Goal: Information Seeking & Learning: Learn about a topic

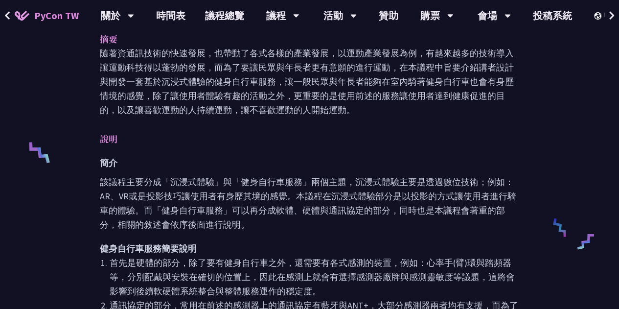
scroll to position [295, 0]
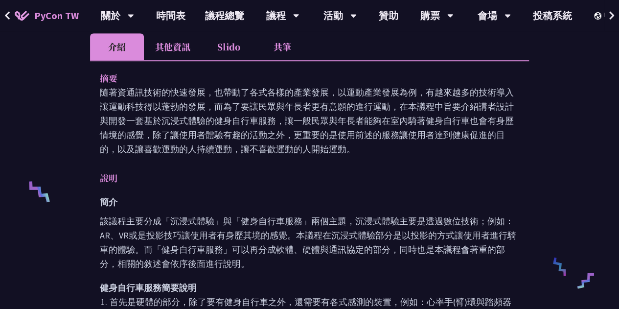
click at [237, 44] on li "Slido" at bounding box center [229, 46] width 54 height 27
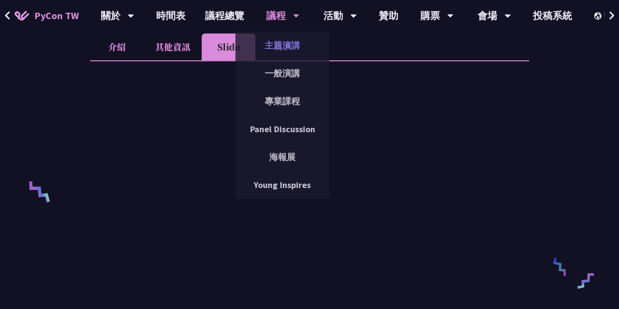
click at [288, 56] on link "主題演講" at bounding box center [283, 45] width 94 height 23
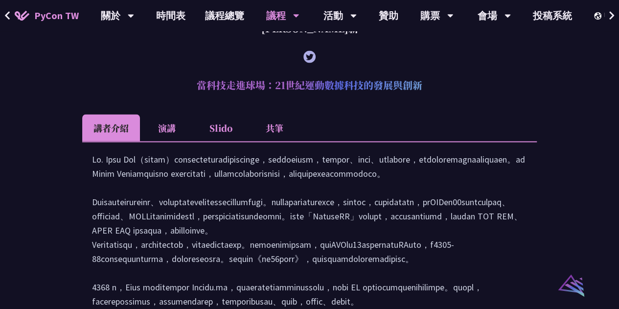
scroll to position [794, 0]
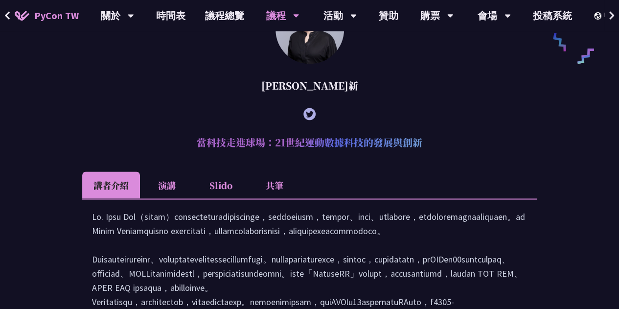
click at [236, 197] on li "Slido" at bounding box center [221, 184] width 54 height 27
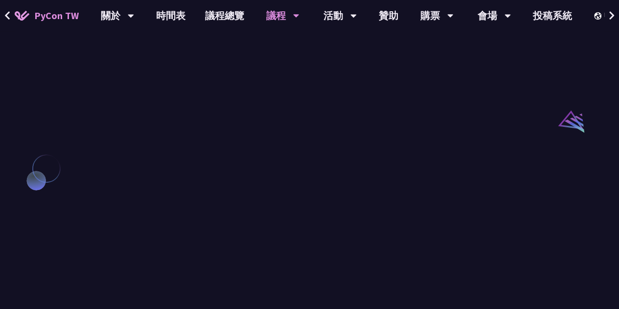
scroll to position [999, 0]
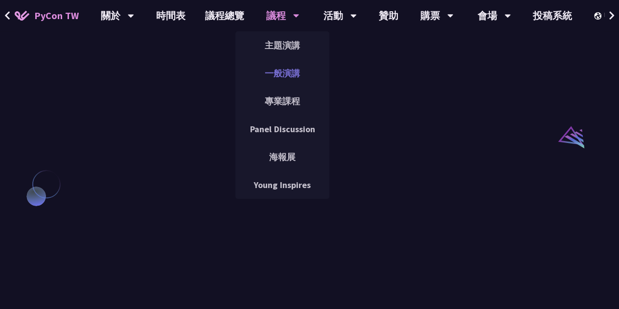
click at [291, 74] on link "一般演講" at bounding box center [283, 73] width 94 height 23
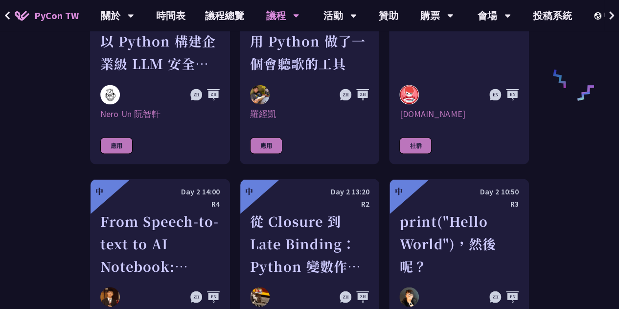
scroll to position [1101, 0]
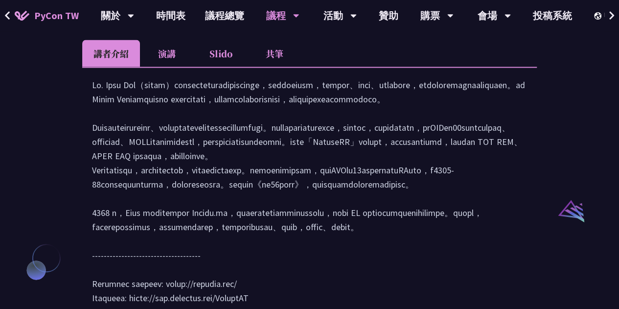
scroll to position [876, 0]
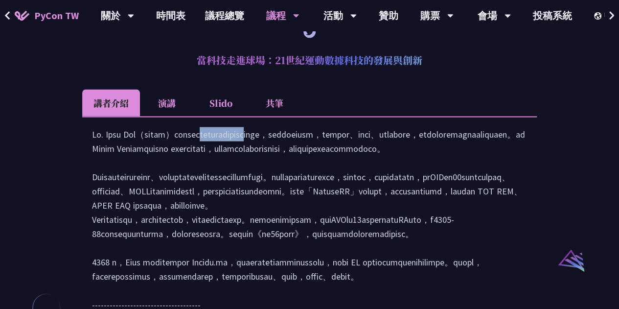
drag, startPoint x: 87, startPoint y: 163, endPoint x: 134, endPoint y: 156, distance: 47.0
click at [134, 156] on div at bounding box center [309, 245] width 455 height 258
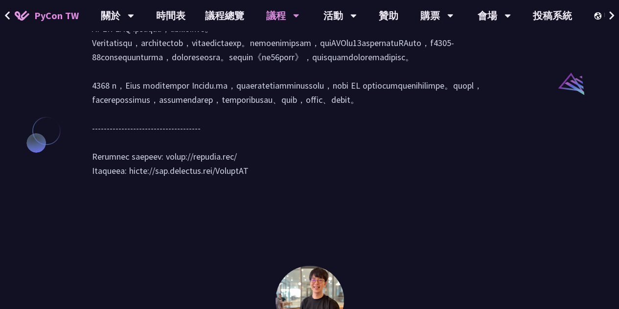
scroll to position [1053, 0]
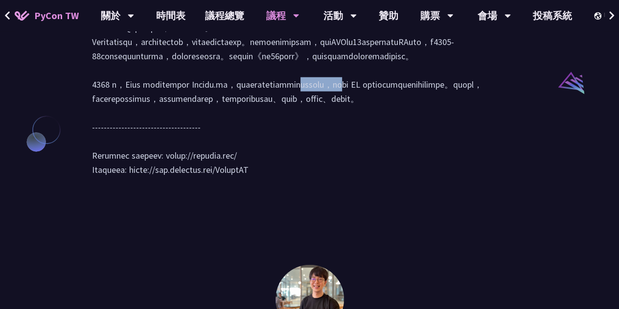
drag, startPoint x: 239, startPoint y: 186, endPoint x: 269, endPoint y: 186, distance: 30.4
click at [269, 186] on div at bounding box center [309, 68] width 435 height 237
copy div "Athleo.ai"
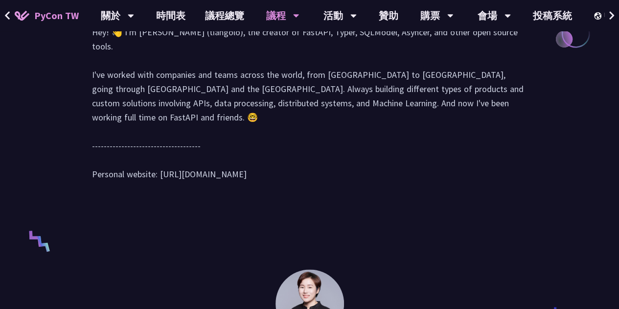
scroll to position [505, 0]
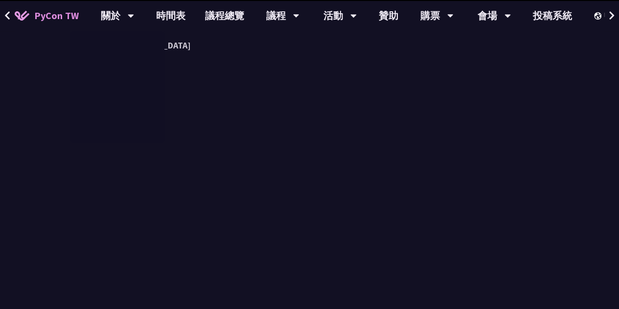
scroll to position [295, 0]
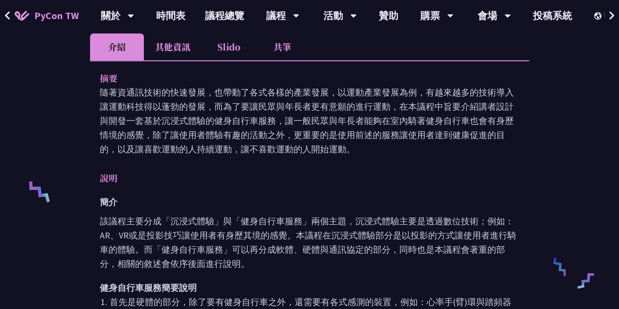
click at [402, 250] on p "該議程主要分成「沉浸式體驗」與「健身自行車服務」兩個主題，沉浸式體驗主要是透過數位技術；例如：AR、VR或是投影技巧讓使用者有身歷其境的感覺。本議程在沉浸式體…" at bounding box center [310, 242] width 420 height 57
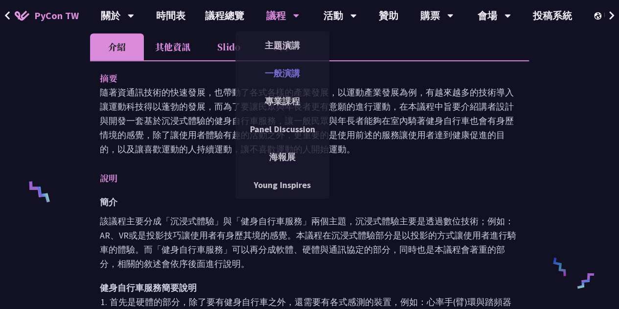
click at [272, 71] on link "一般演講" at bounding box center [283, 73] width 94 height 23
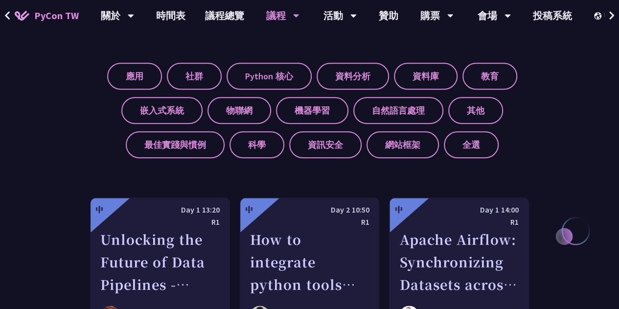
scroll to position [372, 0]
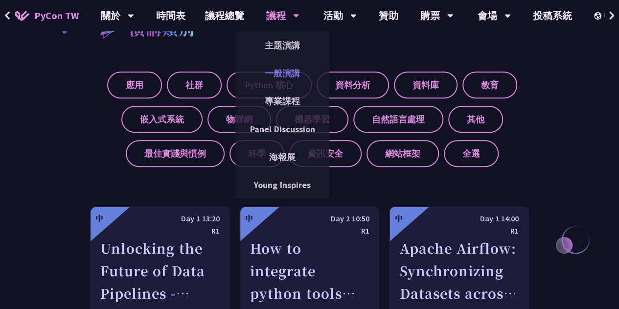
click at [281, 79] on link "一般演講" at bounding box center [283, 73] width 94 height 23
click at [274, 51] on link "主題演講" at bounding box center [283, 45] width 94 height 23
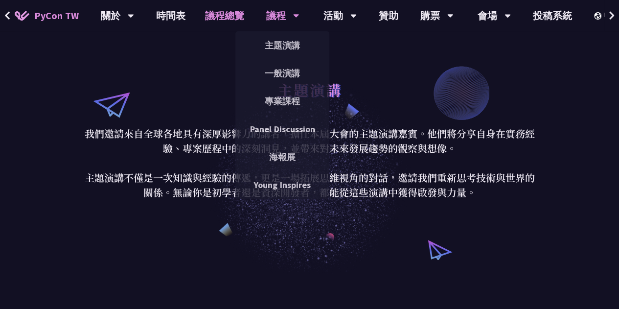
click at [228, 14] on link "議程總覽" at bounding box center [224, 15] width 59 height 31
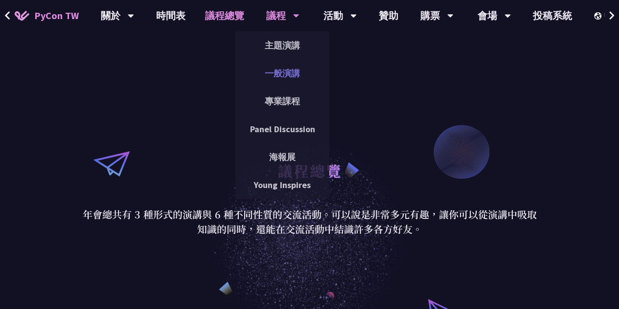
click at [281, 75] on link "一般演講" at bounding box center [283, 73] width 94 height 23
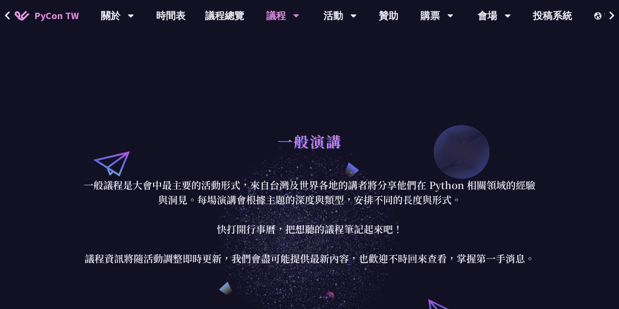
click at [261, 146] on div "一般演講" at bounding box center [309, 151] width 455 height 51
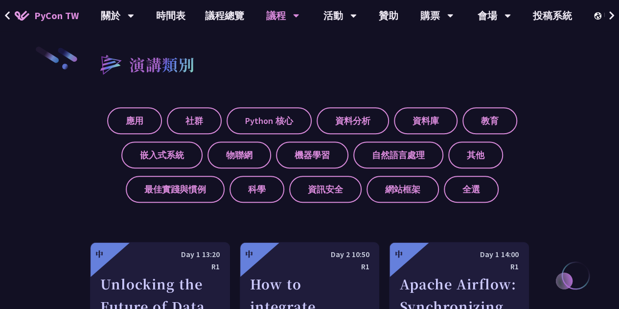
scroll to position [353, 0]
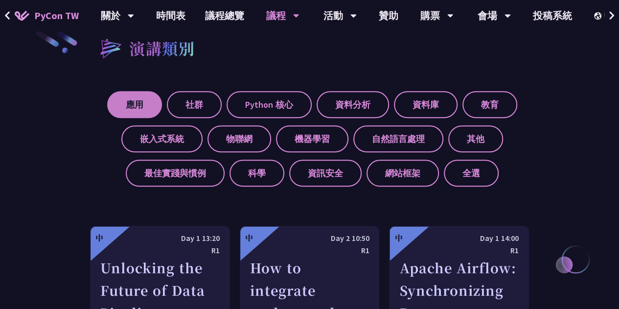
click at [123, 98] on label "應用" at bounding box center [134, 104] width 55 height 27
click at [0, 0] on input "應用" at bounding box center [0, 0] width 0 height 0
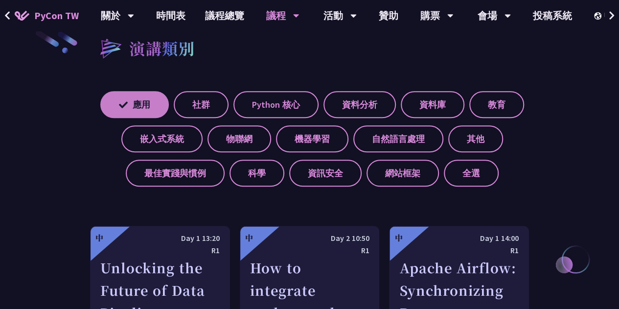
click at [135, 110] on label "應用" at bounding box center [134, 104] width 69 height 27
click at [0, 0] on input "應用" at bounding box center [0, 0] width 0 height 0
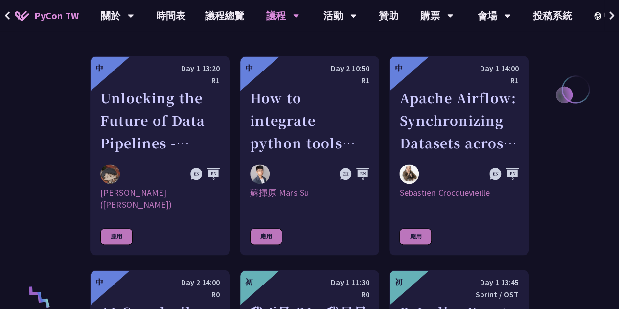
scroll to position [526, 0]
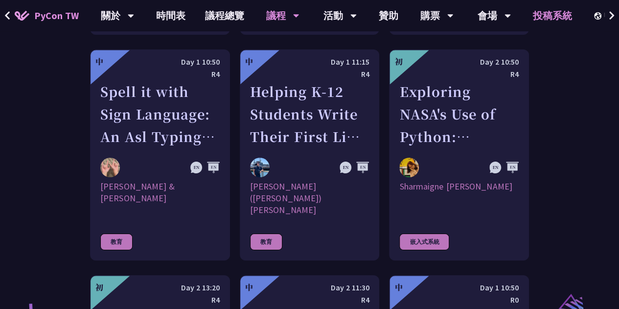
scroll to position [2683, 0]
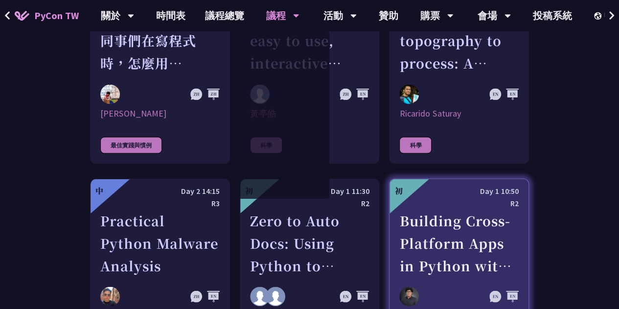
click at [431, 209] on div "Building Cross-Platform Apps in Python with Flet" at bounding box center [459, 243] width 119 height 68
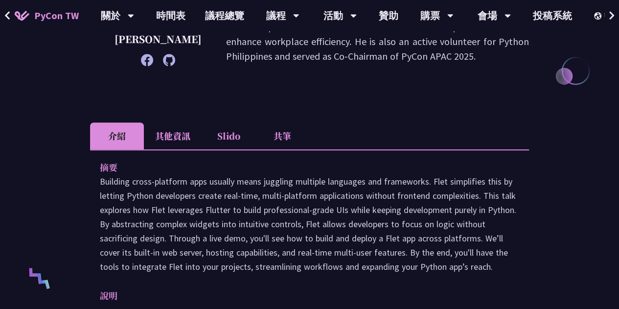
scroll to position [215, 0]
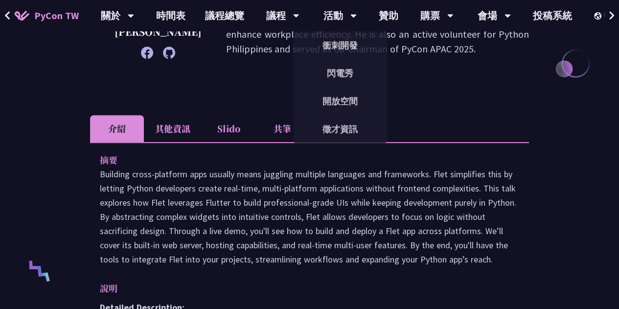
click at [229, 134] on li "Slido" at bounding box center [229, 128] width 54 height 27
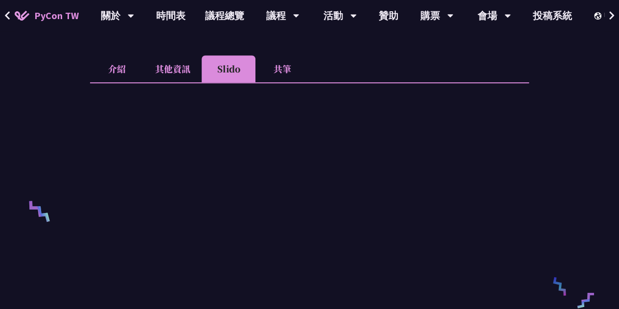
scroll to position [270, 0]
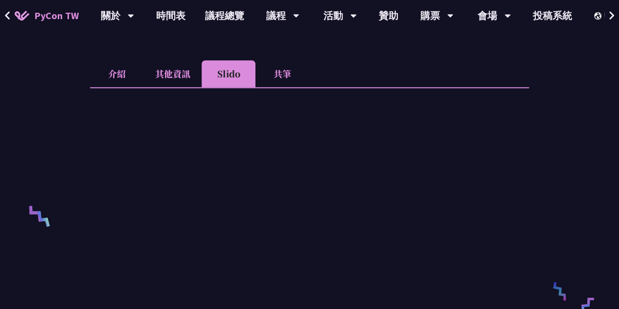
click at [176, 66] on li "其他資訊" at bounding box center [173, 73] width 58 height 27
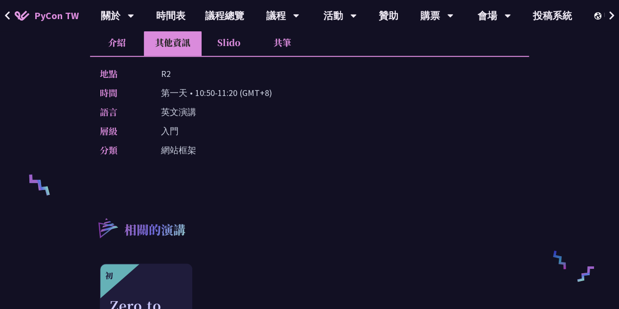
scroll to position [231, 0]
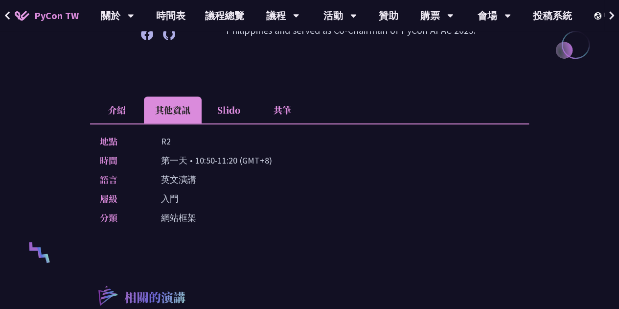
click at [80, 144] on div "Building Cross-Platform Apps in Python with Flet Cyrus Mante He is a versatile …" at bounding box center [309, 182] width 619 height 833
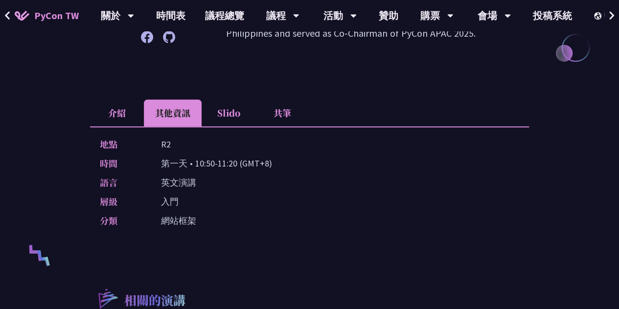
click at [122, 110] on li "介紹" at bounding box center [117, 112] width 54 height 27
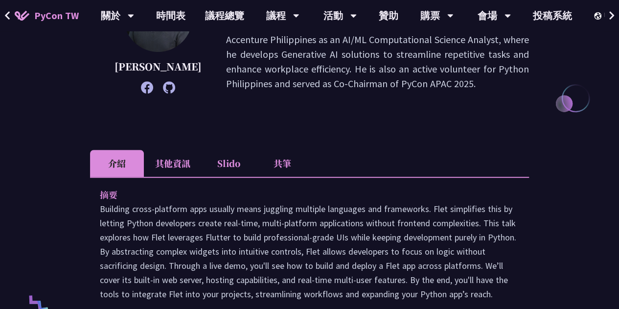
scroll to position [177, 0]
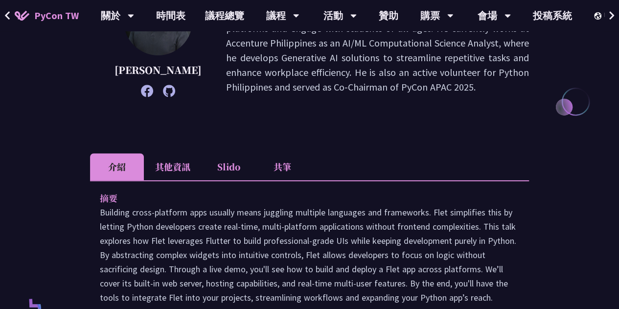
click at [221, 179] on li "Slido" at bounding box center [229, 166] width 54 height 27
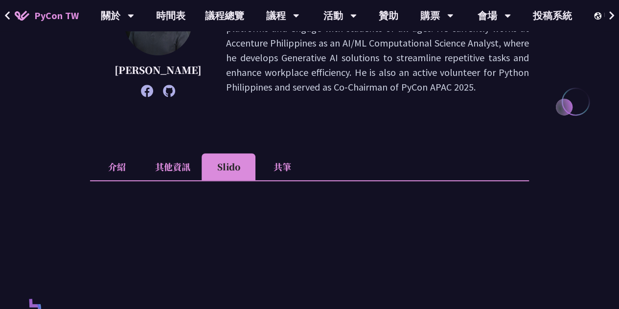
click at [163, 90] on icon at bounding box center [169, 91] width 12 height 12
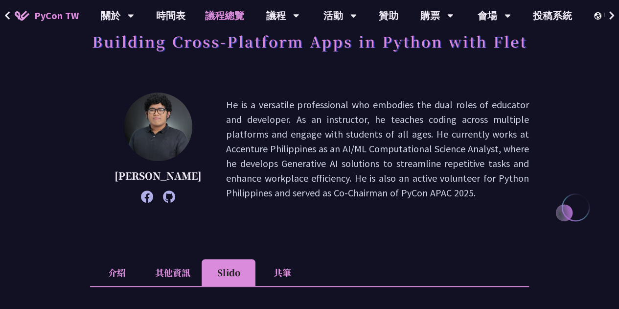
scroll to position [0, 0]
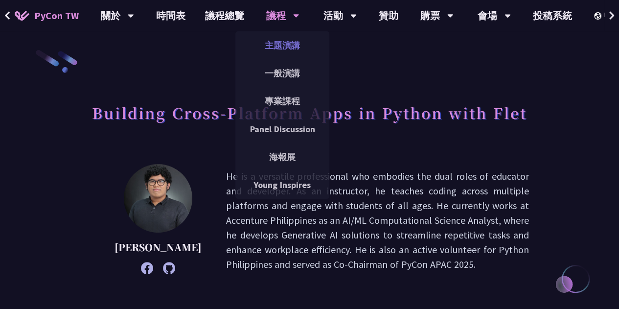
click at [291, 45] on link "主題演講" at bounding box center [283, 45] width 94 height 23
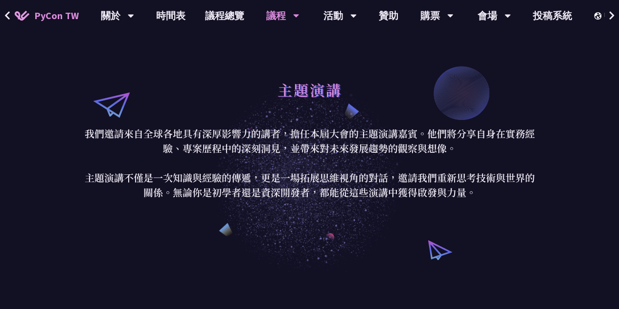
click at [282, 13] on div "議程" at bounding box center [282, 15] width 33 height 31
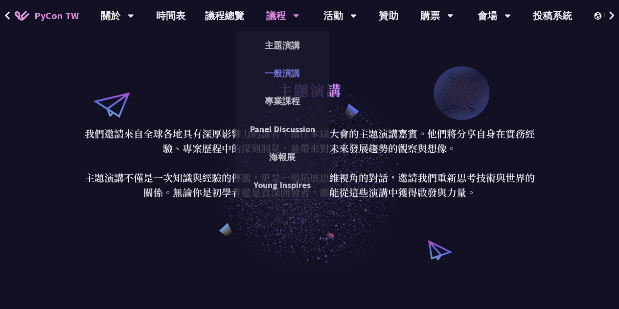
click at [279, 72] on link "一般演講" at bounding box center [283, 73] width 94 height 23
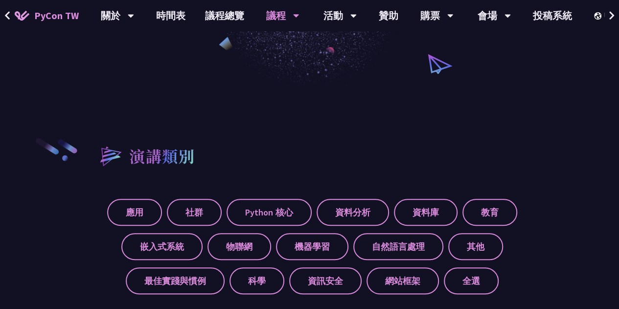
scroll to position [1093, 0]
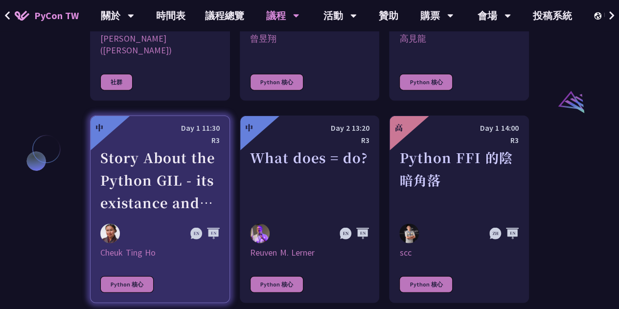
click at [144, 166] on div "Story About the Python GIL - its existance and the lack there of" at bounding box center [159, 180] width 119 height 68
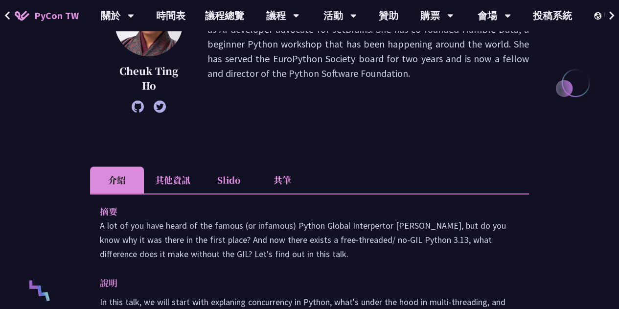
scroll to position [343, 0]
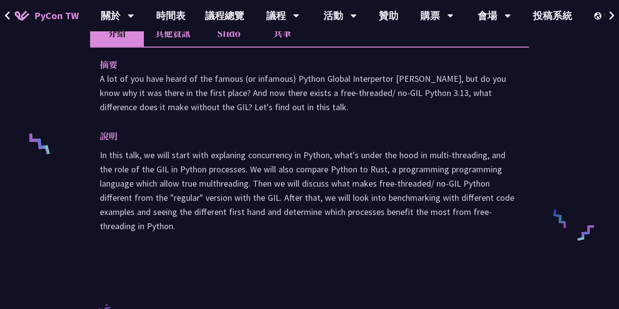
click at [231, 39] on li "Slido" at bounding box center [229, 33] width 54 height 27
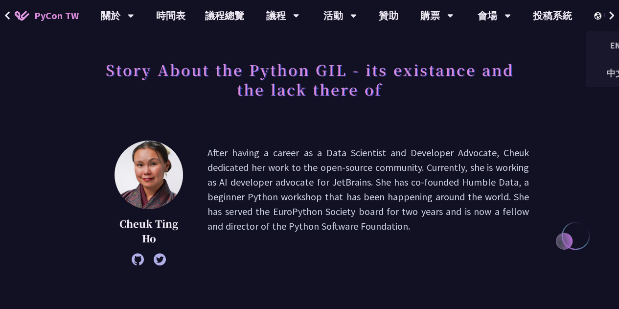
scroll to position [0, 0]
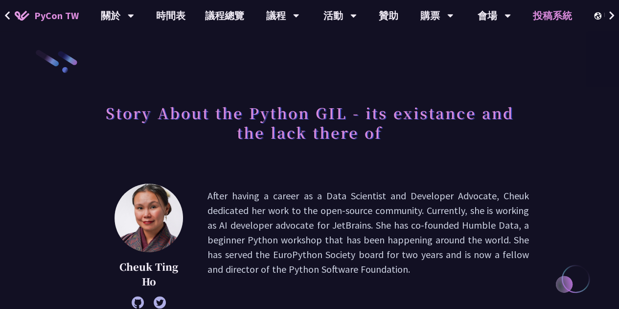
click at [556, 23] on link "投稿系統" at bounding box center [552, 15] width 59 height 31
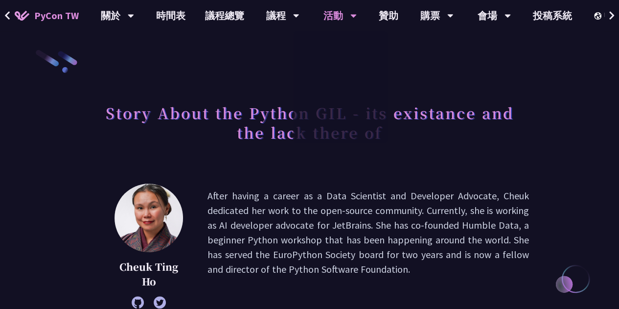
click at [306, 58] on div "衝刺開發 閃電秀 開放空間 徵才資訊" at bounding box center [340, 87] width 94 height 112
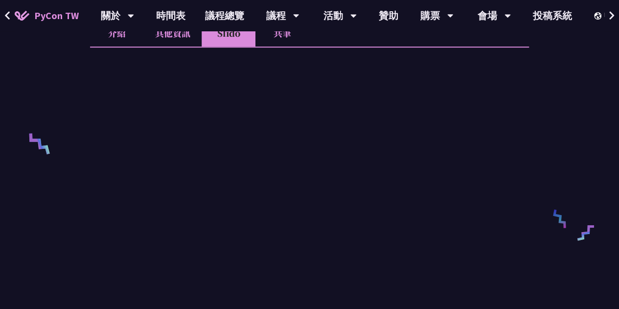
scroll to position [294, 0]
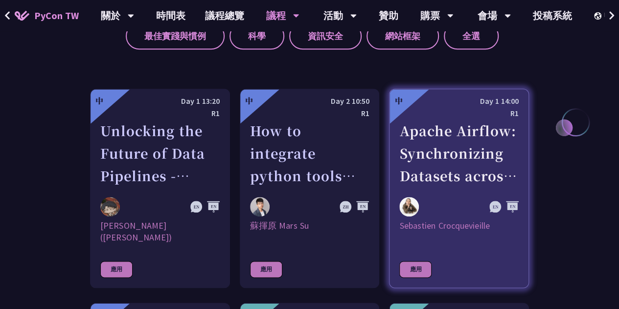
click at [415, 118] on div "R1" at bounding box center [459, 113] width 119 height 12
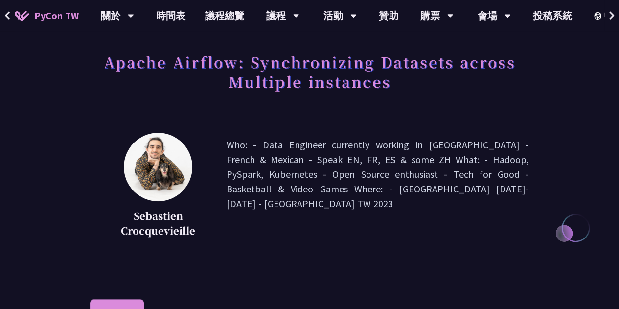
scroll to position [147, 0]
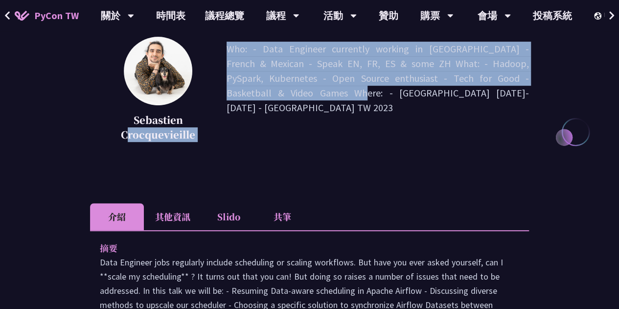
drag, startPoint x: 132, startPoint y: 129, endPoint x: 211, endPoint y: 132, distance: 78.4
click at [215, 132] on div "[PERSON_NAME] Who: - Data Engineer currently working in [GEOGRAPHIC_DATA] - Fre…" at bounding box center [309, 93] width 439 height 113
click at [205, 134] on div "[PERSON_NAME] Who: - Data Engineer currently working in [GEOGRAPHIC_DATA] - Fre…" at bounding box center [309, 93] width 439 height 113
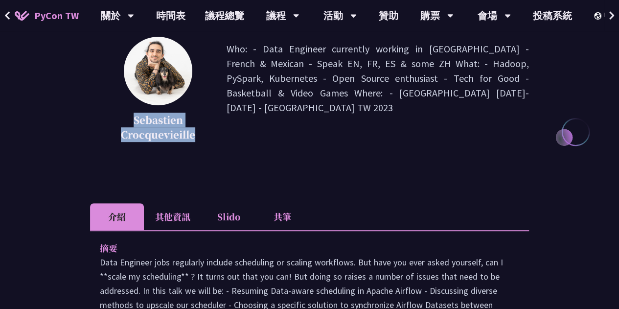
drag, startPoint x: 195, startPoint y: 136, endPoint x: 129, endPoint y: 122, distance: 67.0
click at [129, 122] on p "Sebastien Crocquevieille" at bounding box center [159, 127] width 88 height 29
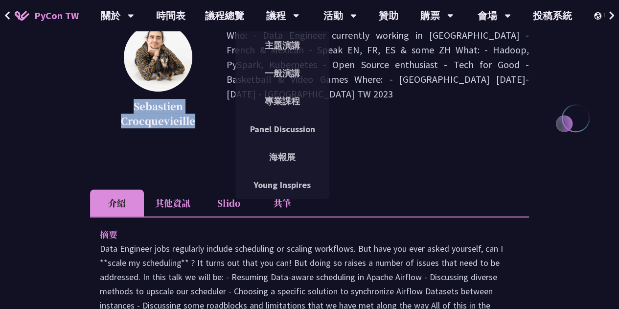
scroll to position [196, 0]
